Goal: Transaction & Acquisition: Obtain resource

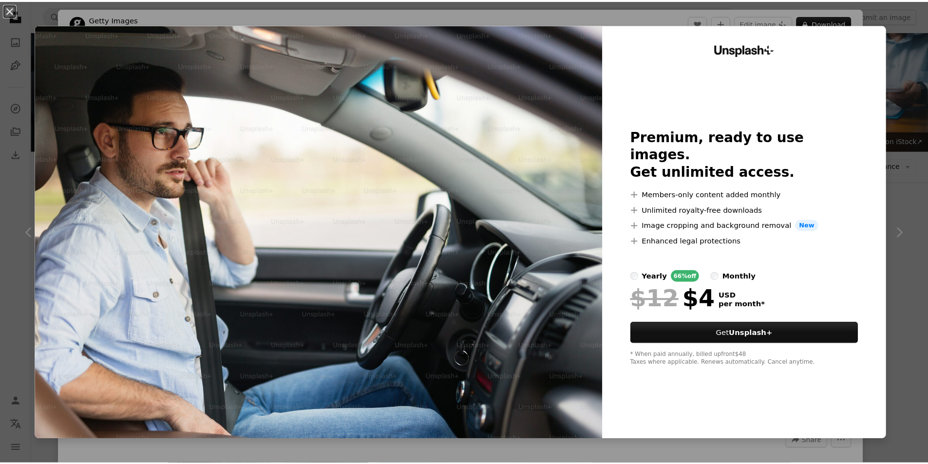
scroll to position [2779, 0]
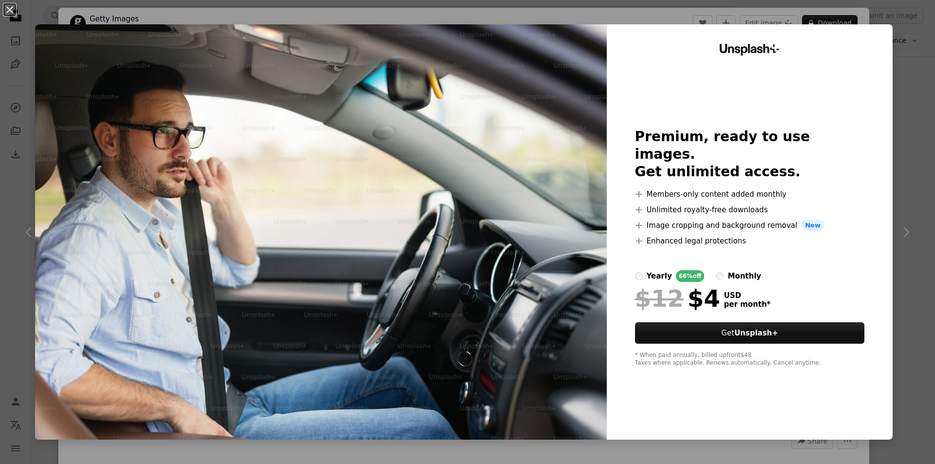
click at [895, 174] on div "An X shape Unsplash+ Premium, ready to use images. Get unlimited access. A plus…" at bounding box center [467, 232] width 935 height 464
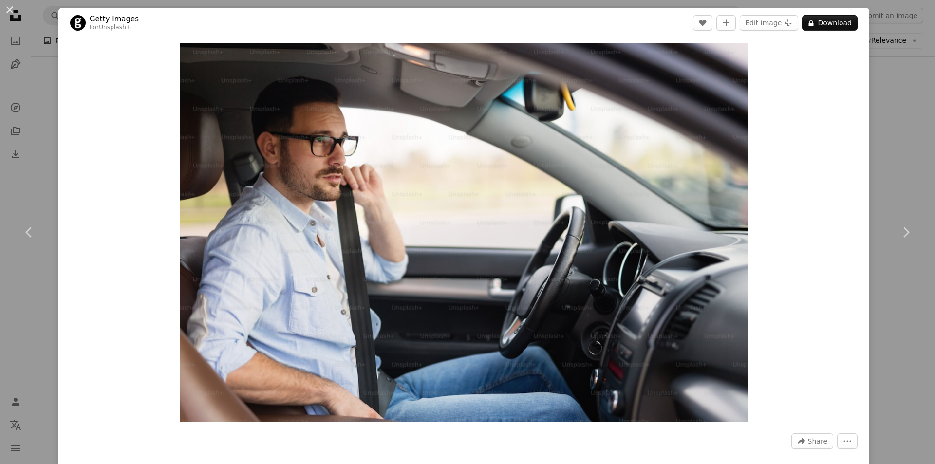
drag, startPoint x: 13, startPoint y: 12, endPoint x: 10, endPoint y: 0, distance: 11.9
click at [13, 11] on button "An X shape" at bounding box center [10, 10] width 12 height 12
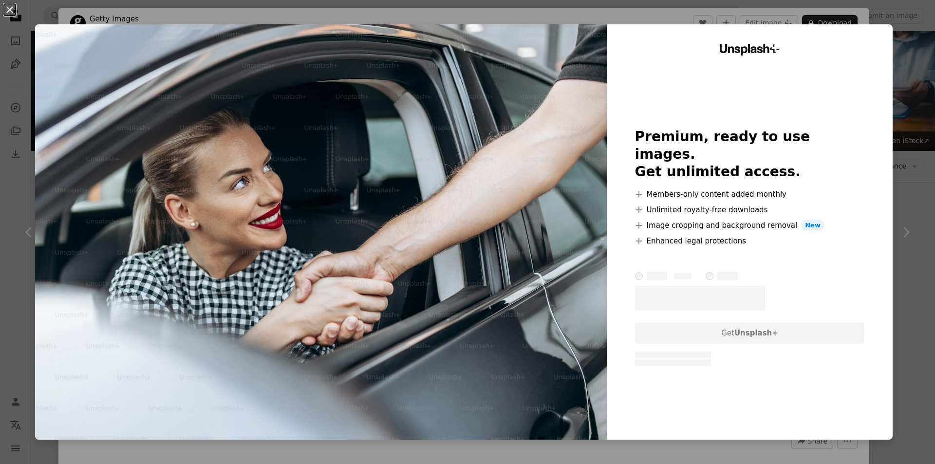
scroll to position [341, 0]
